Goal: Book appointment/travel/reservation

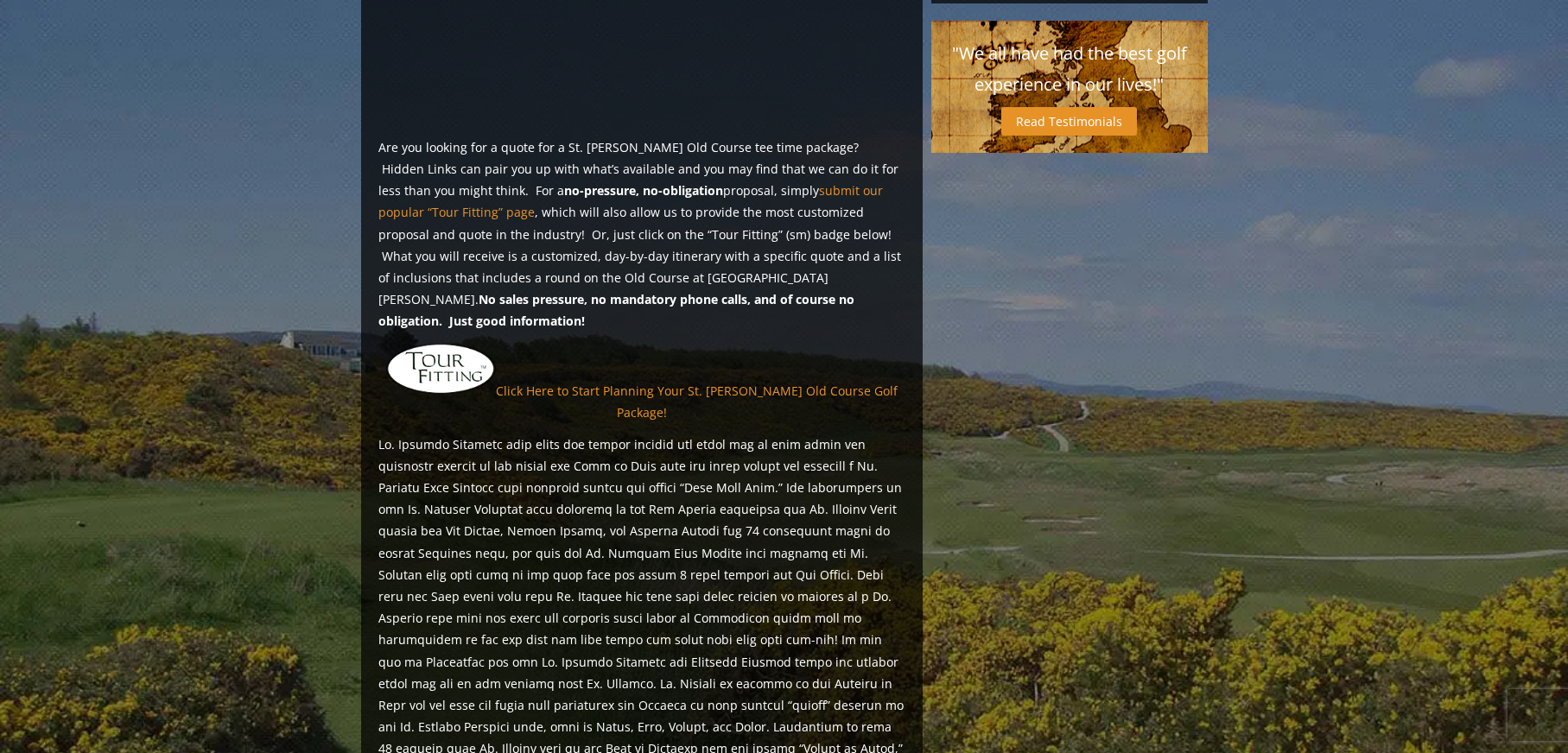
scroll to position [1469, 0]
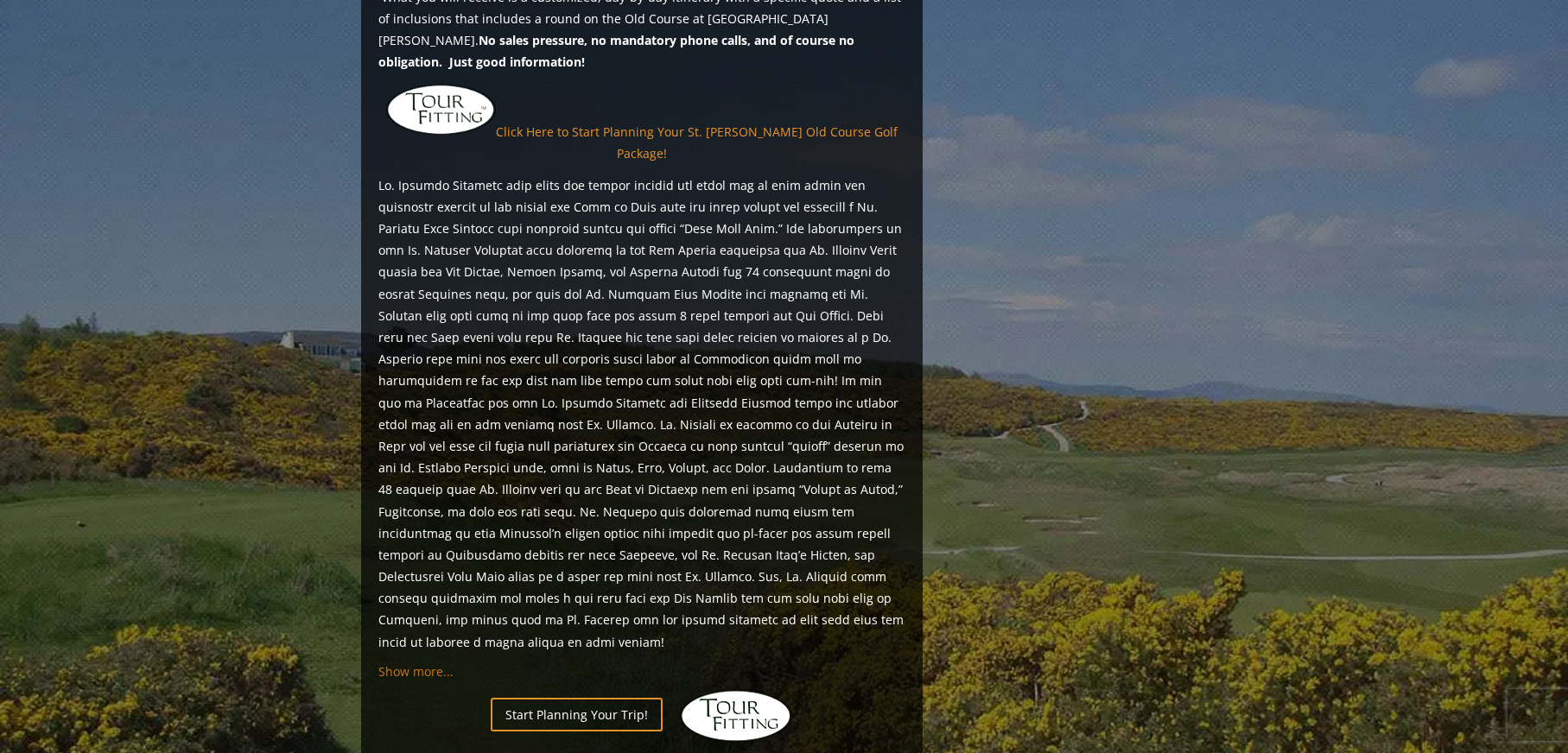
click at [420, 664] on span "Show more..." at bounding box center [416, 672] width 75 height 16
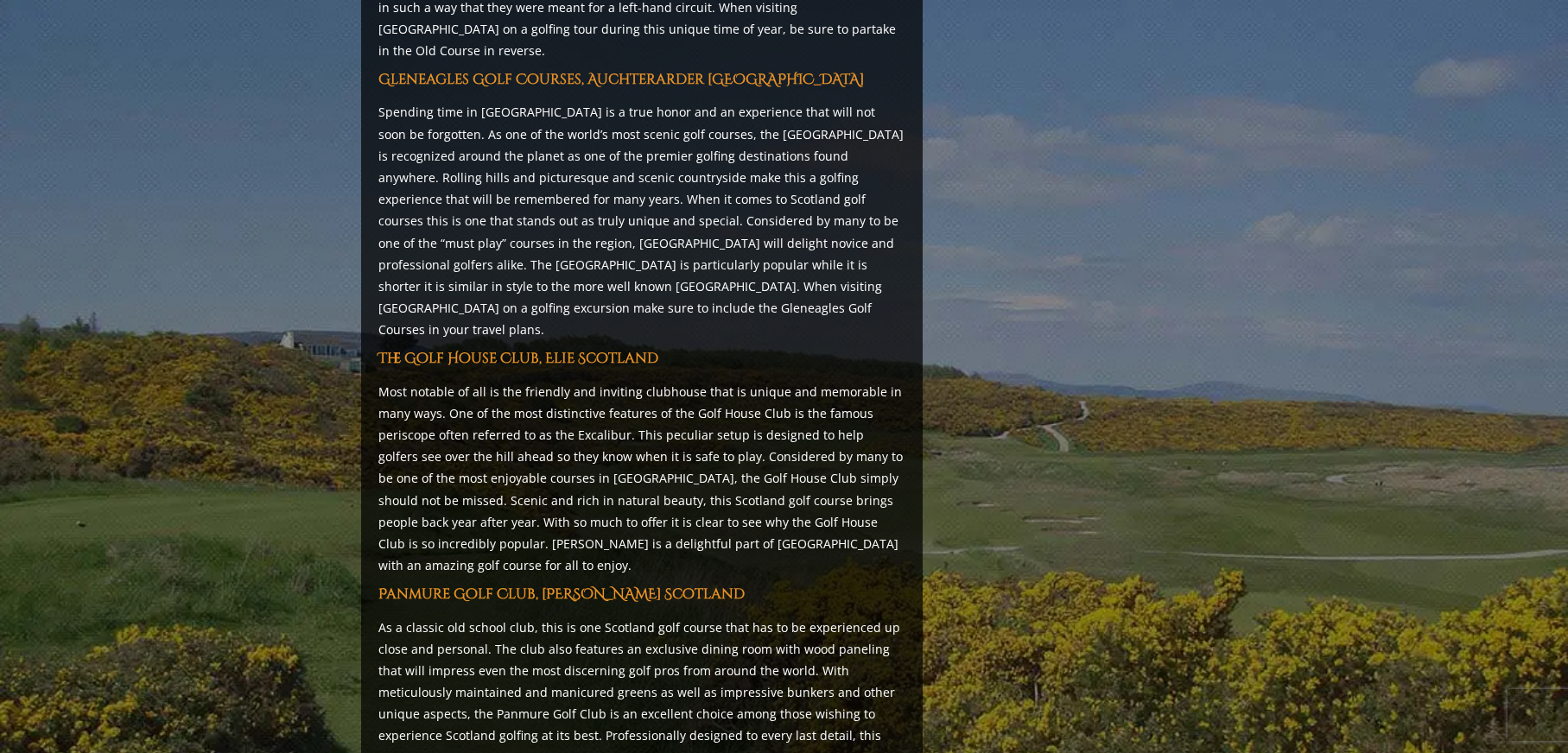
scroll to position [6307, 0]
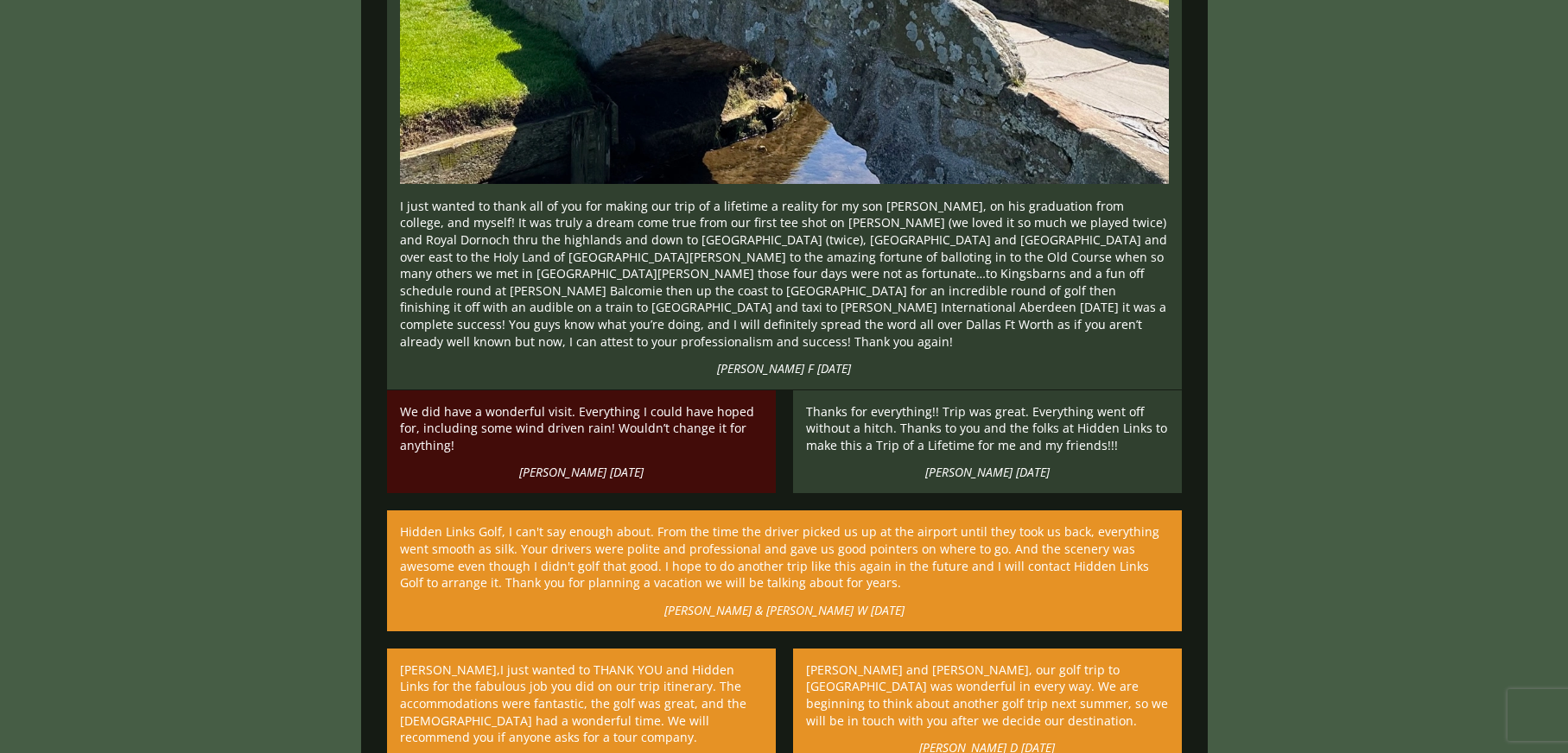
scroll to position [23757, 0]
